Goal: Find specific page/section: Find specific page/section

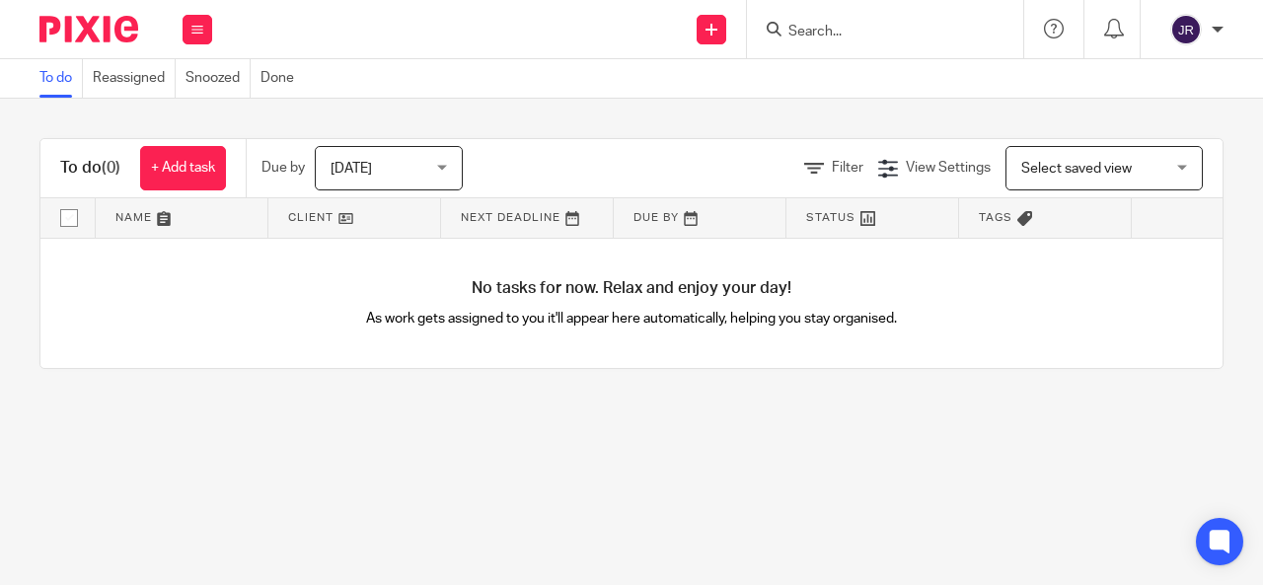
click at [834, 27] on input "Search" at bounding box center [875, 33] width 178 height 18
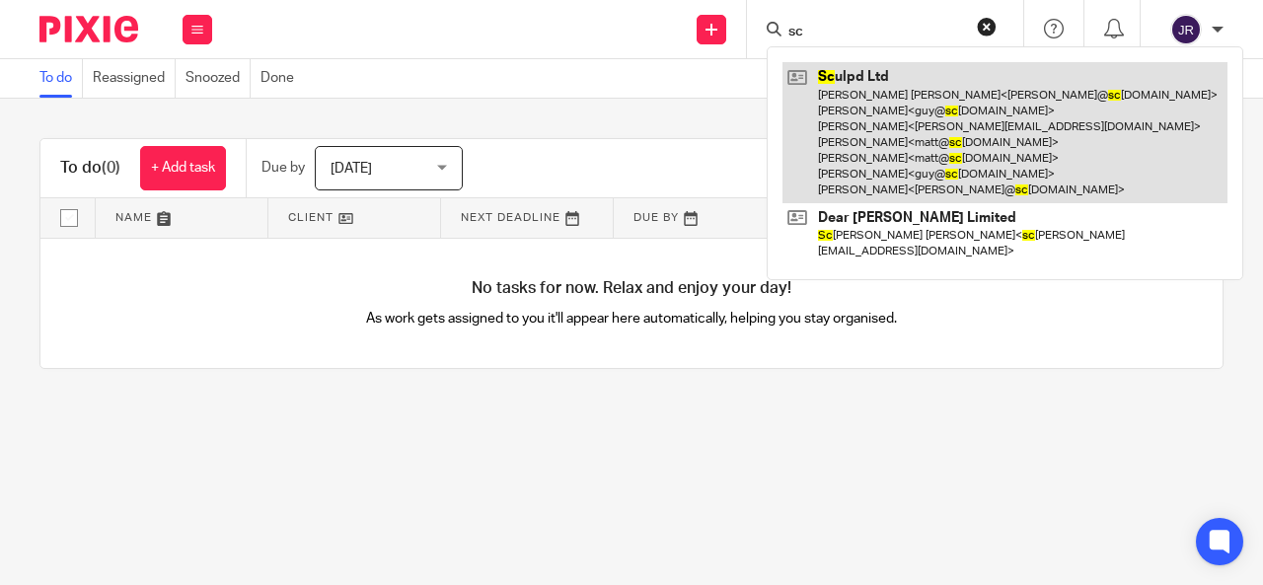
type input "sc"
click at [917, 165] on link at bounding box center [1004, 132] width 445 height 141
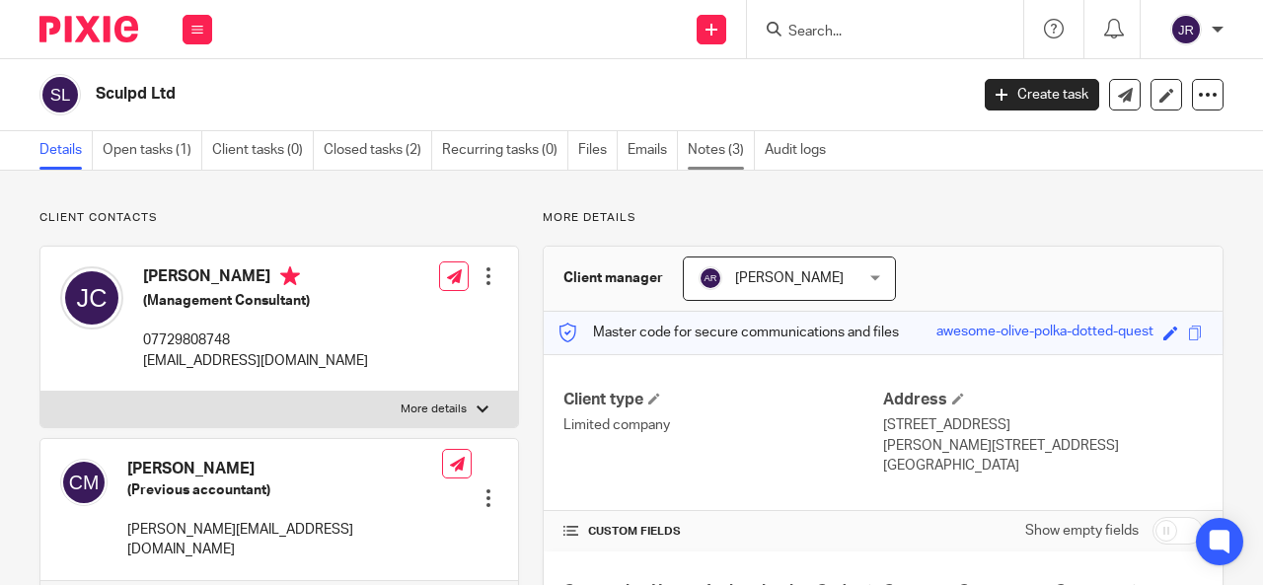
click at [716, 160] on link "Notes (3)" at bounding box center [720, 150] width 67 height 38
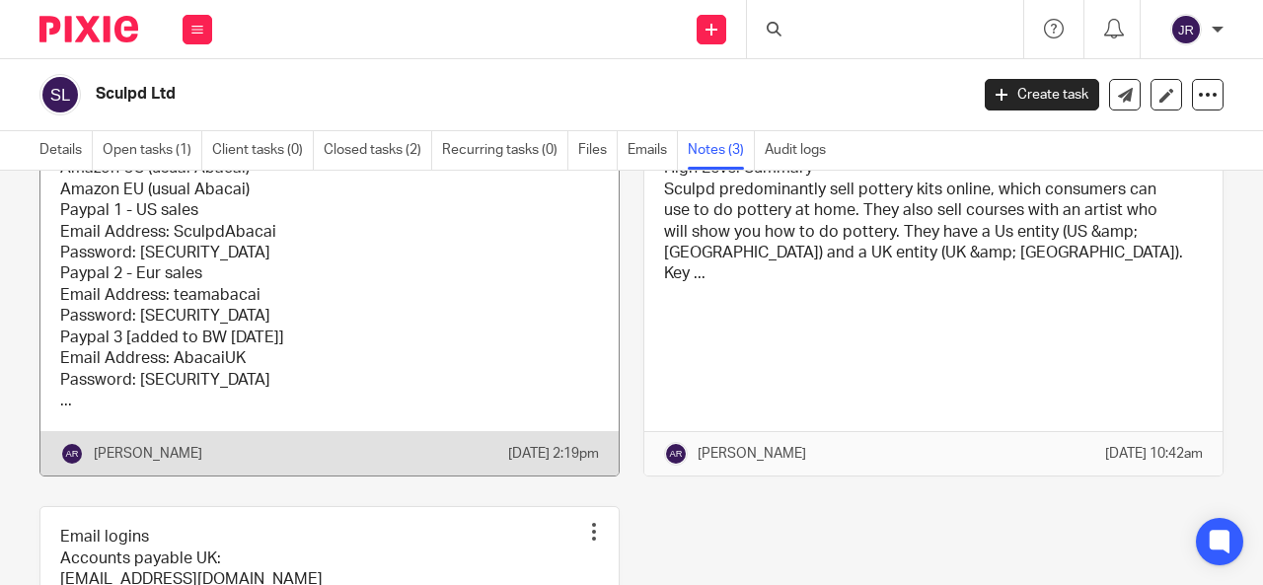
scroll to position [197, 0]
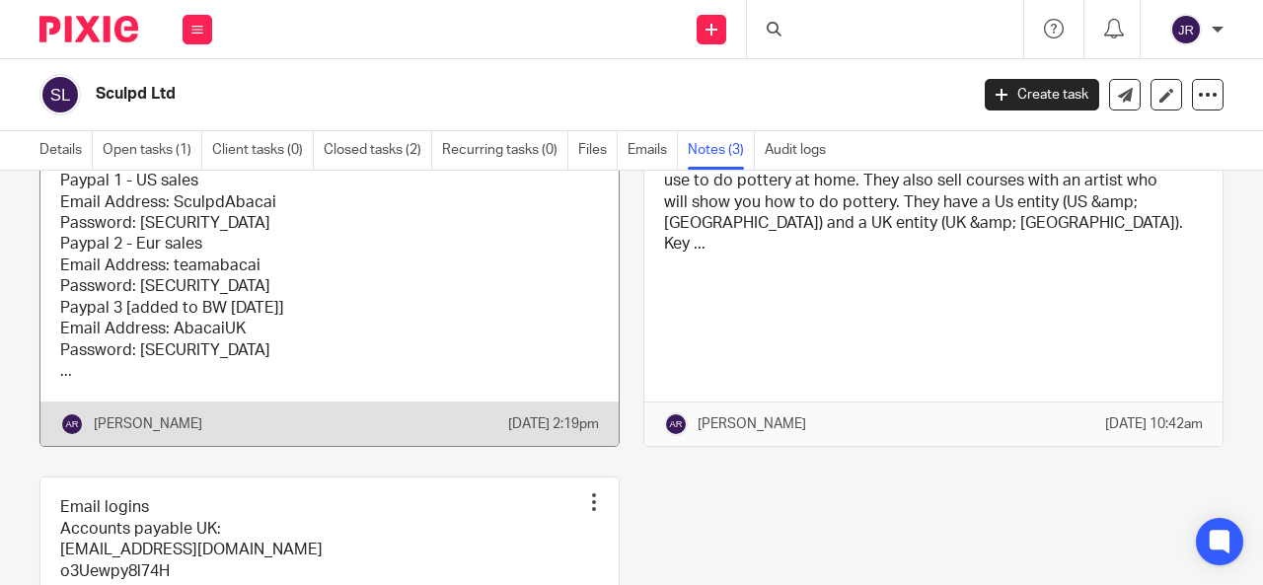
click at [275, 275] on link at bounding box center [329, 267] width 578 height 359
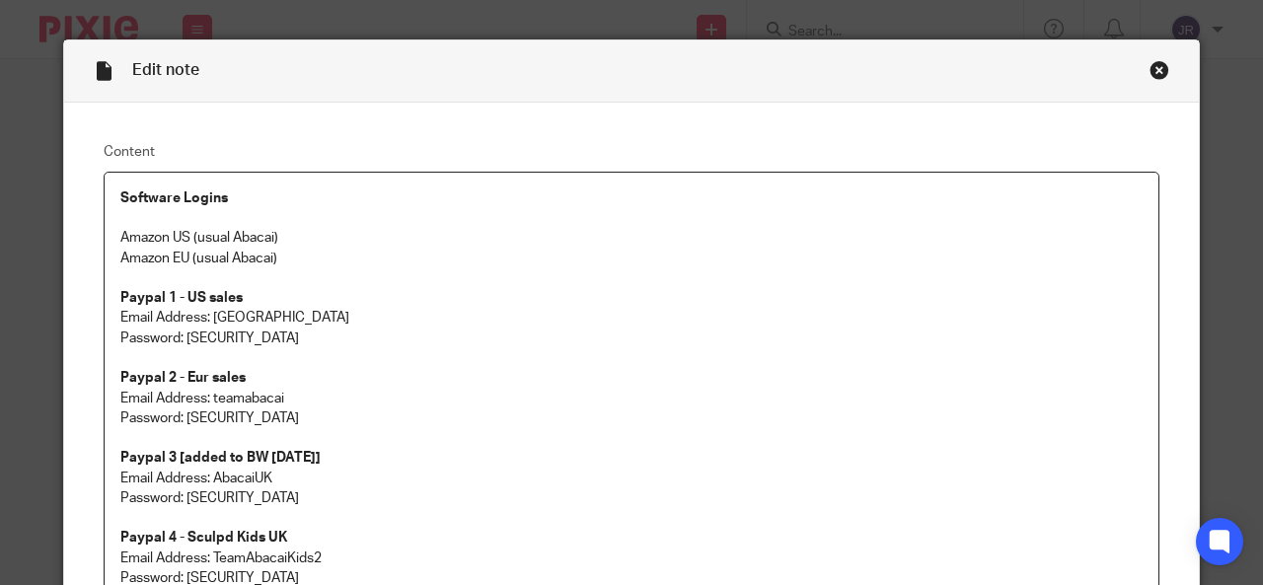
click at [1149, 66] on div "Close this dialog window" at bounding box center [1159, 70] width 20 height 20
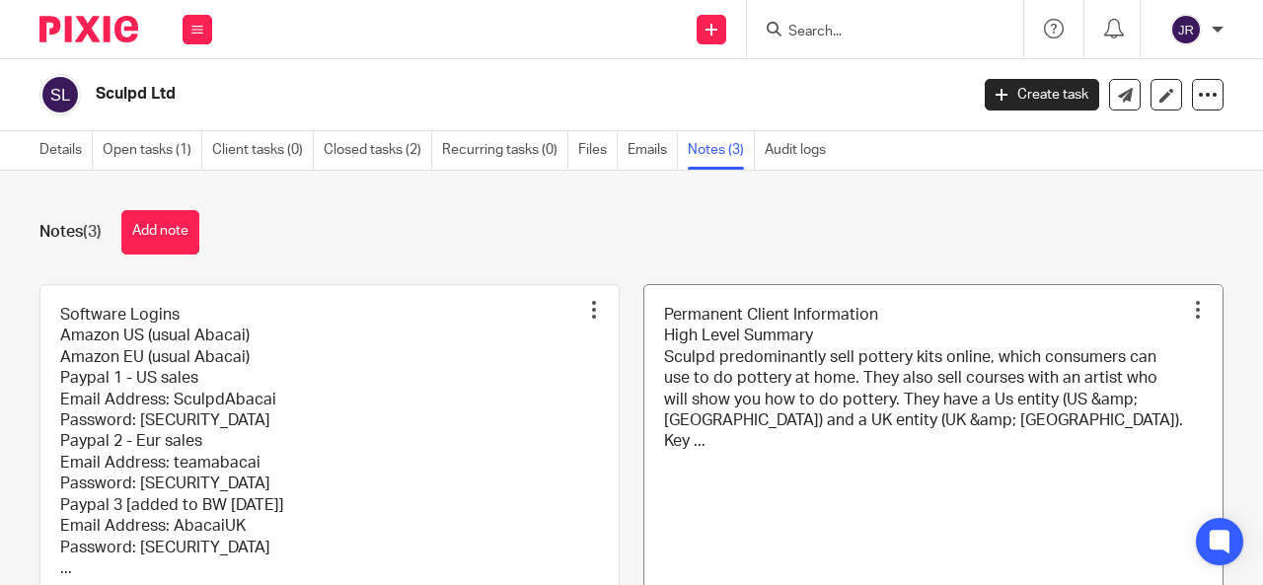
click at [794, 396] on link at bounding box center [933, 464] width 578 height 359
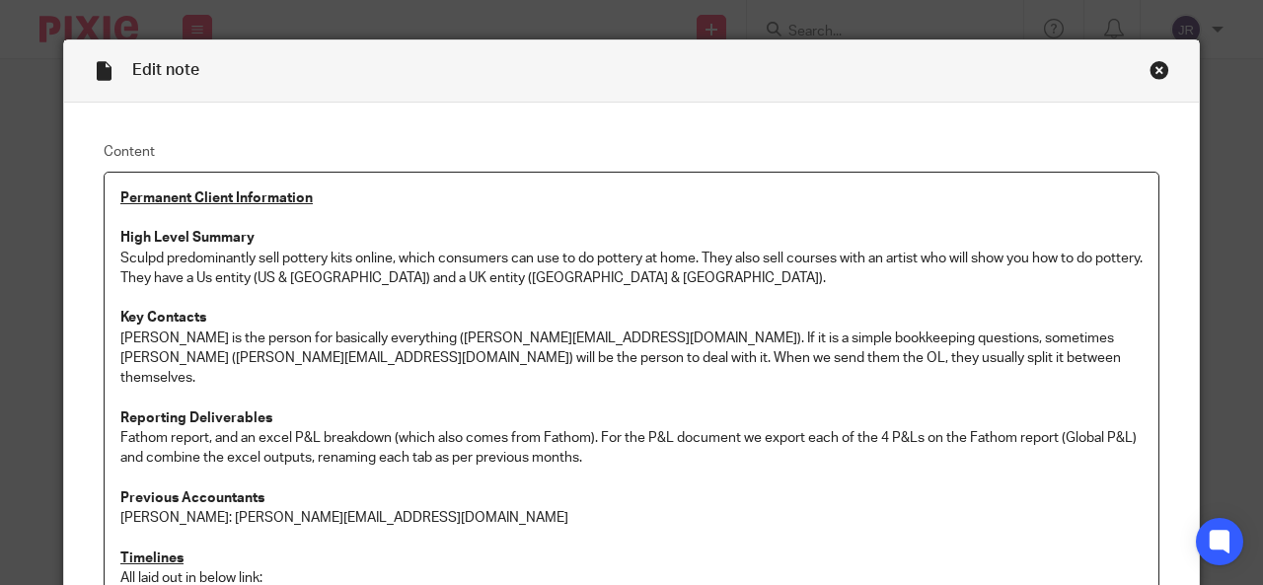
click at [1151, 66] on div "Close this dialog window" at bounding box center [1159, 70] width 20 height 20
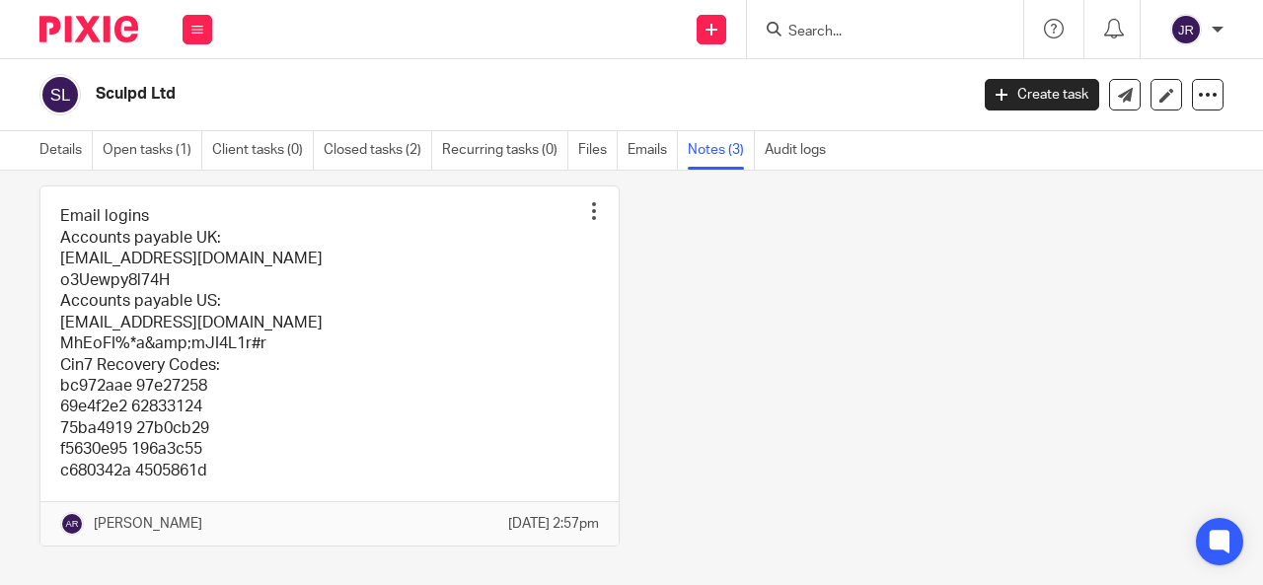
scroll to position [460, 0]
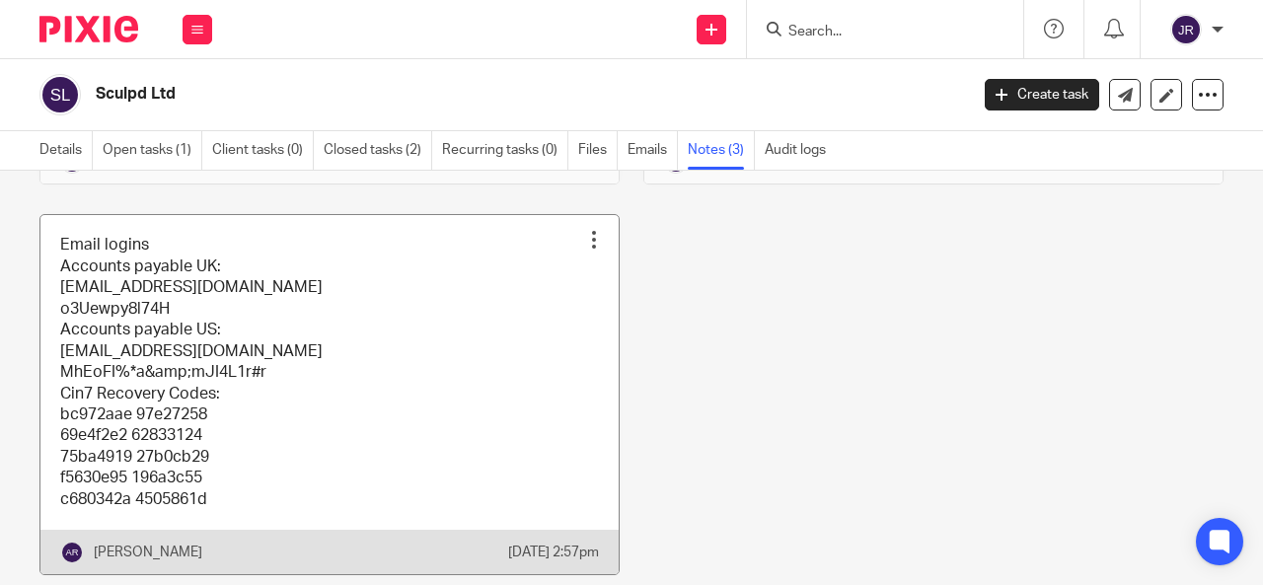
click at [231, 386] on link at bounding box center [329, 394] width 578 height 359
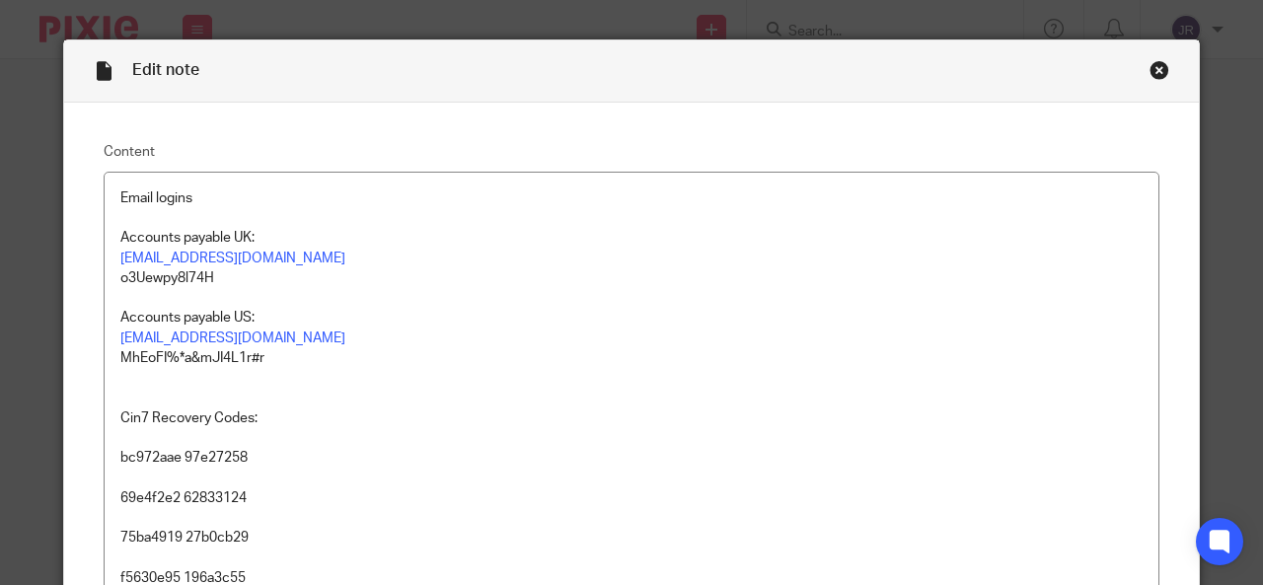
click at [1149, 71] on div "Close this dialog window" at bounding box center [1159, 70] width 20 height 20
